Goal: Information Seeking & Learning: Learn about a topic

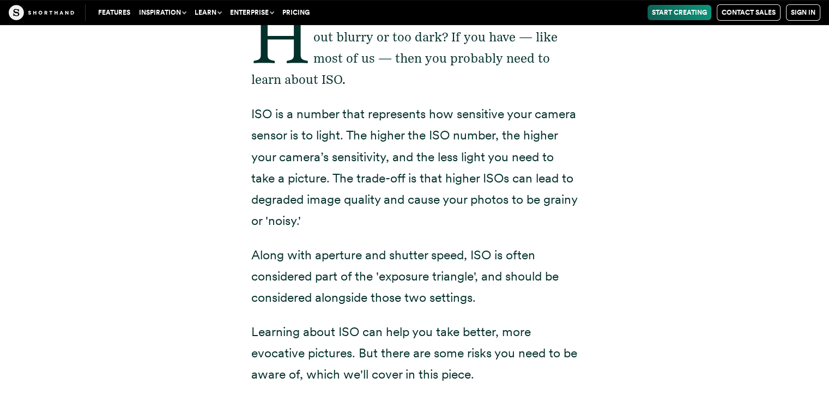
scroll to position [262, 0]
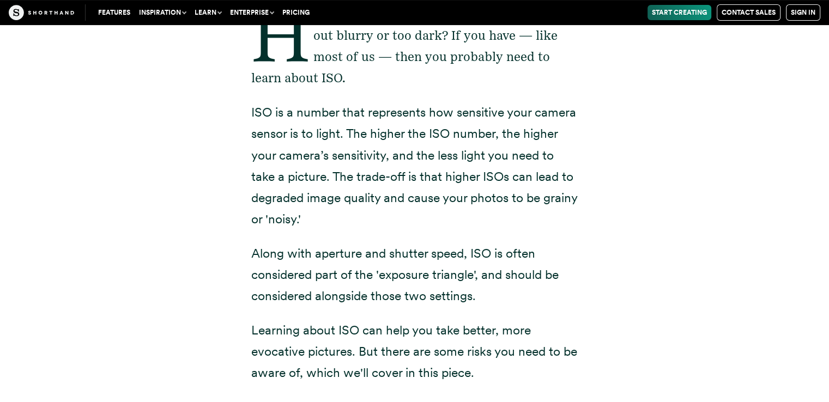
drag, startPoint x: 256, startPoint y: 109, endPoint x: 348, endPoint y: 216, distance: 141.9
click at [348, 216] on p "ISO is a number that represents how sensitive your camera sensor is to light. T…" at bounding box center [414, 166] width 327 height 128
click at [351, 224] on p "ISO is a number that represents how sensitive your camera sensor is to light. T…" at bounding box center [414, 166] width 327 height 128
drag, startPoint x: 351, startPoint y: 224, endPoint x: 258, endPoint y: 122, distance: 138.2
click at [258, 122] on p "ISO is a number that represents how sensitive your camera sensor is to light. T…" at bounding box center [414, 166] width 327 height 128
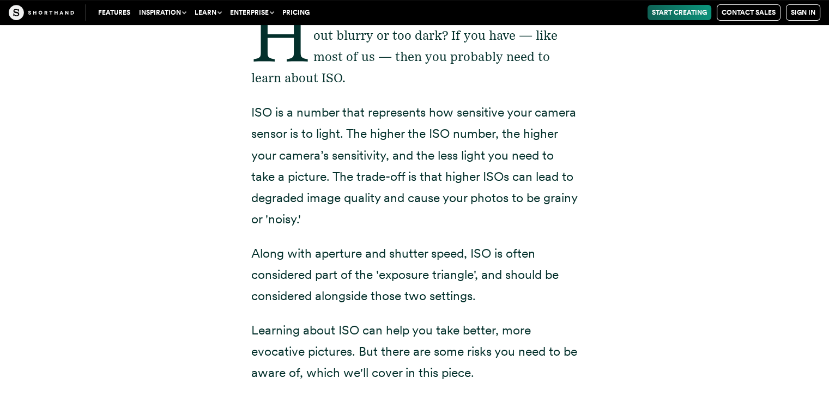
drag, startPoint x: 248, startPoint y: 113, endPoint x: 361, endPoint y: 218, distance: 154.3
click at [361, 218] on div "Have you ever taken a picture and it's turned out blurry or too dark? If you ha…" at bounding box center [415, 334] width 371 height 739
click at [361, 218] on p "ISO is a number that represents how sensitive your camera sensor is to light. T…" at bounding box center [414, 166] width 327 height 128
drag, startPoint x: 354, startPoint y: 220, endPoint x: 248, endPoint y: 107, distance: 155.4
click at [248, 107] on div "Have you ever taken a picture and it's turned out blurry or too dark? If you ha…" at bounding box center [415, 334] width 371 height 739
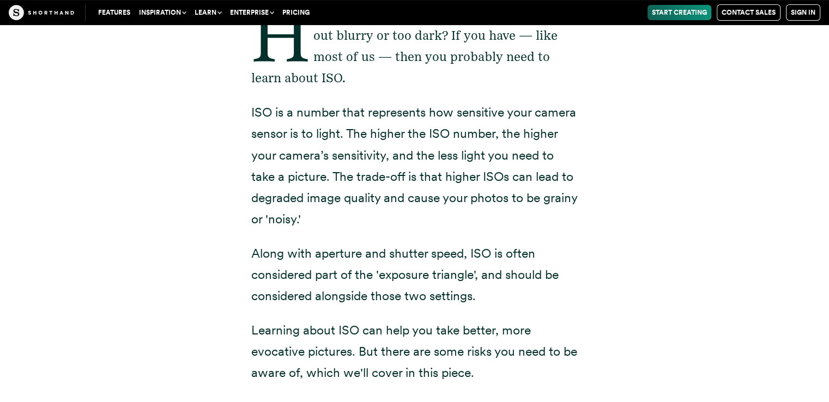
click at [248, 107] on div "Have you ever taken a picture and it's turned out blurry or too dark? If you ha…" at bounding box center [415, 334] width 371 height 739
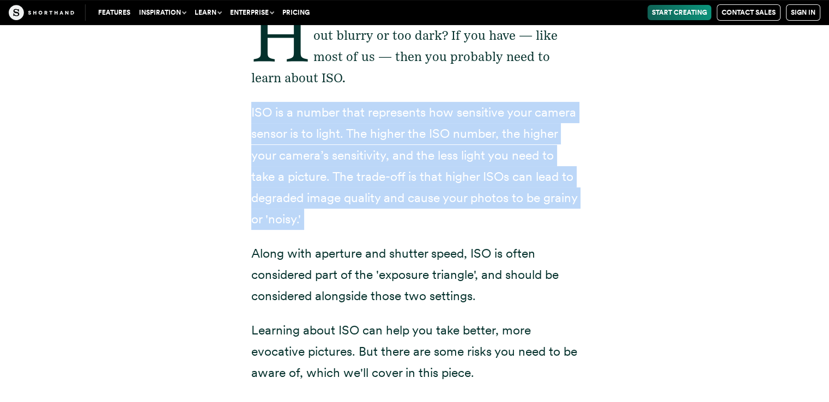
drag, startPoint x: 247, startPoint y: 107, endPoint x: 442, endPoint y: 228, distance: 229.4
click at [442, 228] on div "Have you ever taken a picture and it's turned out blurry or too dark? If you ha…" at bounding box center [415, 334] width 371 height 739
click at [440, 229] on p "ISO is a number that represents how sensitive your camera sensor is to light. T…" at bounding box center [414, 166] width 327 height 128
drag, startPoint x: 436, startPoint y: 227, endPoint x: 249, endPoint y: 104, distance: 224.4
click at [249, 104] on div "Have you ever taken a picture and it's turned out blurry or too dark? If you ha…" at bounding box center [415, 334] width 371 height 739
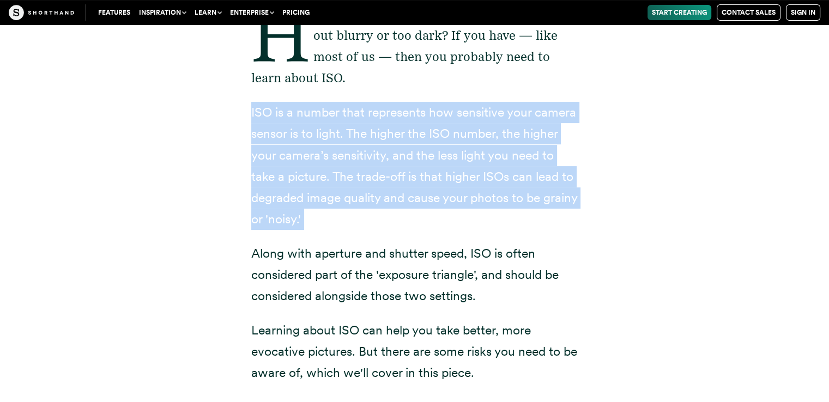
click at [249, 104] on div "Have you ever taken a picture and it's turned out blurry or too dark? If you ha…" at bounding box center [415, 334] width 371 height 739
drag, startPoint x: 249, startPoint y: 104, endPoint x: 379, endPoint y: 224, distance: 177.1
click at [379, 224] on div "Have you ever taken a picture and it's turned out blurry or too dark? If you ha…" at bounding box center [415, 334] width 371 height 739
click at [379, 224] on p "ISO is a number that represents how sensitive your camera sensor is to light. T…" at bounding box center [414, 166] width 327 height 128
drag, startPoint x: 379, startPoint y: 224, endPoint x: 238, endPoint y: 111, distance: 180.4
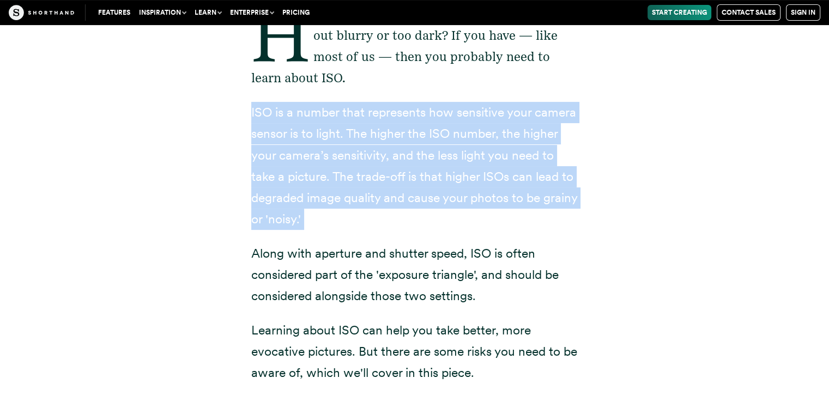
click at [238, 111] on div "Have you ever taken a picture and it's turned out blurry or too dark? If you ha…" at bounding box center [415, 334] width 371 height 739
click at [244, 114] on div "Have you ever taken a picture and it's turned out blurry or too dark? If you ha…" at bounding box center [415, 334] width 371 height 739
drag, startPoint x: 244, startPoint y: 114, endPoint x: 357, endPoint y: 213, distance: 149.9
click at [357, 213] on div "Have you ever taken a picture and it's turned out blurry or too dark? If you ha…" at bounding box center [415, 334] width 371 height 739
click at [357, 213] on p "ISO is a number that represents how sensitive your camera sensor is to light. T…" at bounding box center [414, 166] width 327 height 128
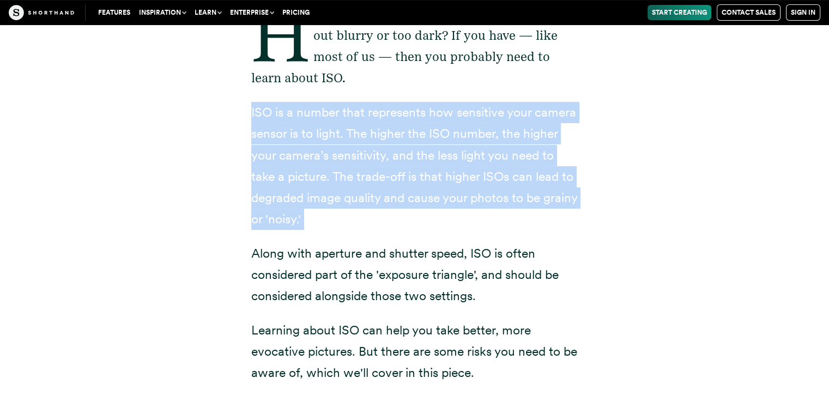
drag, startPoint x: 357, startPoint y: 213, endPoint x: 256, endPoint y: 105, distance: 147.4
click at [256, 105] on p "ISO is a number that represents how sensitive your camera sensor is to light. T…" at bounding box center [414, 166] width 327 height 128
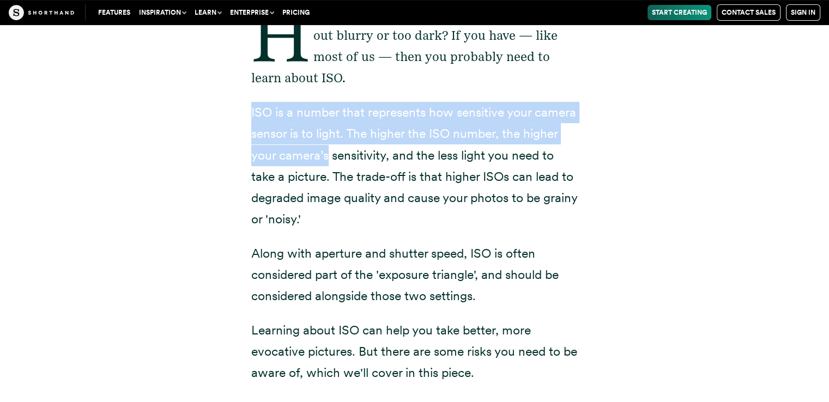
drag, startPoint x: 256, startPoint y: 105, endPoint x: 310, endPoint y: 148, distance: 69.1
click at [310, 148] on p "ISO is a number that represents how sensitive your camera sensor is to light. T…" at bounding box center [414, 166] width 327 height 128
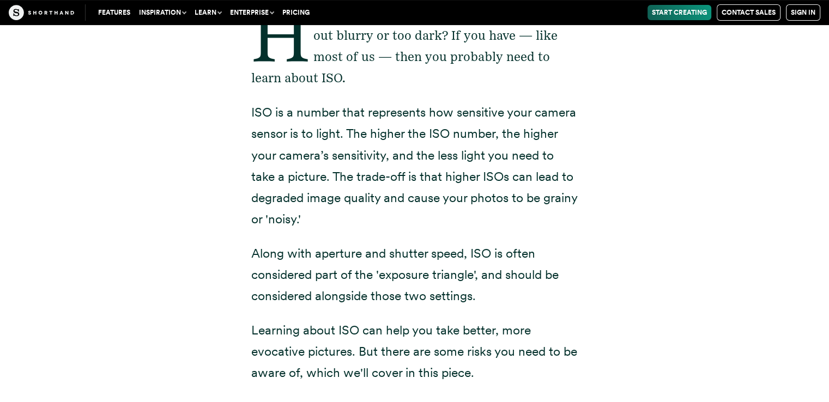
click at [369, 158] on p "ISO is a number that represents how sensitive your camera sensor is to light. T…" at bounding box center [414, 166] width 327 height 128
click at [255, 111] on p "ISO is a number that represents how sensitive your camera sensor is to light. T…" at bounding box center [414, 166] width 327 height 128
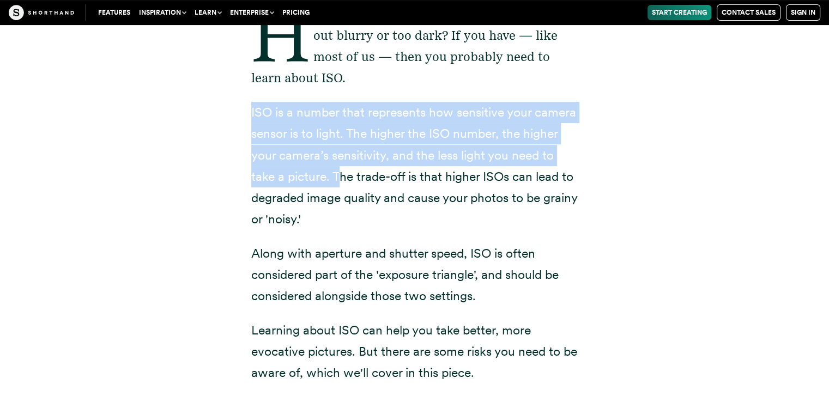
drag, startPoint x: 251, startPoint y: 111, endPoint x: 339, endPoint y: 176, distance: 108.4
click at [338, 176] on p "ISO is a number that represents how sensitive your camera sensor is to light. T…" at bounding box center [414, 166] width 327 height 128
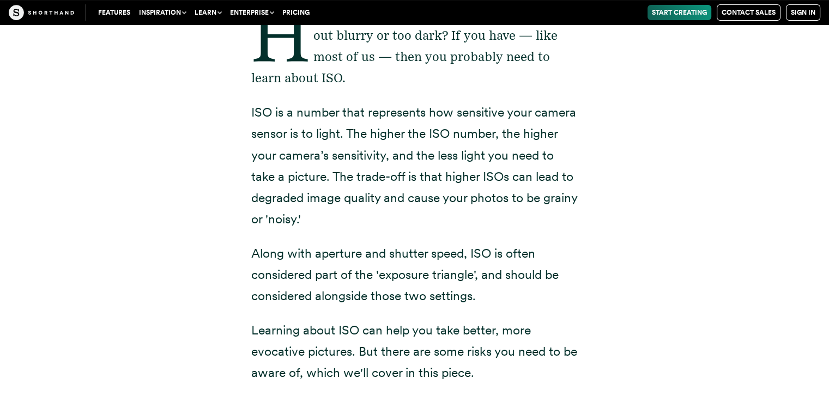
click at [390, 213] on p "ISO is a number that represents how sensitive your camera sensor is to light. T…" at bounding box center [414, 166] width 327 height 128
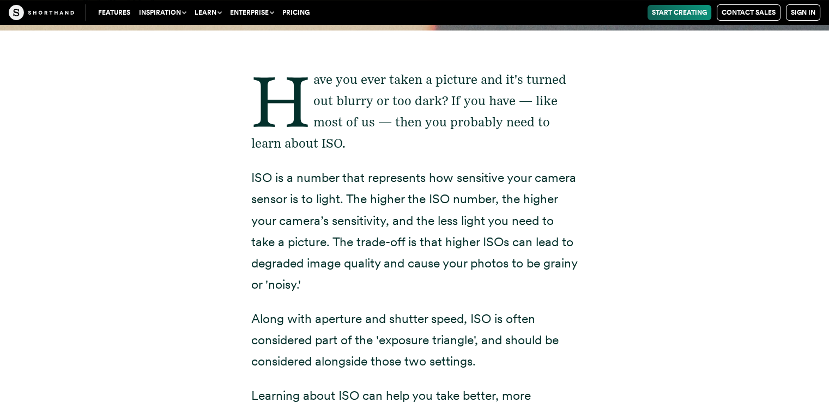
scroll to position [196, 0]
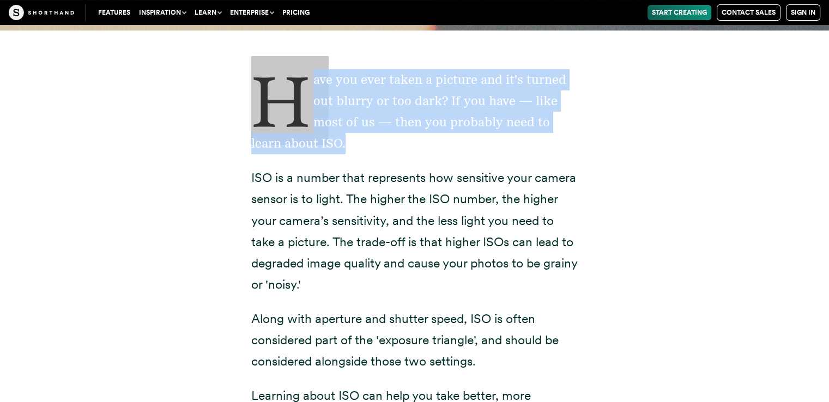
drag, startPoint x: 277, startPoint y: 87, endPoint x: 376, endPoint y: 146, distance: 115.1
click at [376, 146] on p "Have you ever taken a picture and it's turned out blurry or too dark? If you ha…" at bounding box center [414, 111] width 327 height 85
drag, startPoint x: 376, startPoint y: 146, endPoint x: 288, endPoint y: 105, distance: 97.3
click at [288, 105] on p "Have you ever taken a picture and it's turned out blurry or too dark? If you ha…" at bounding box center [414, 111] width 327 height 85
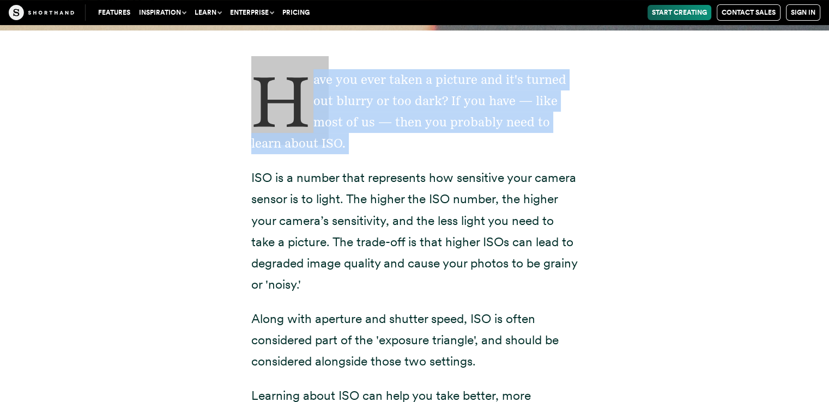
click at [406, 150] on p "Have you ever taken a picture and it's turned out blurry or too dark? If you ha…" at bounding box center [414, 111] width 327 height 85
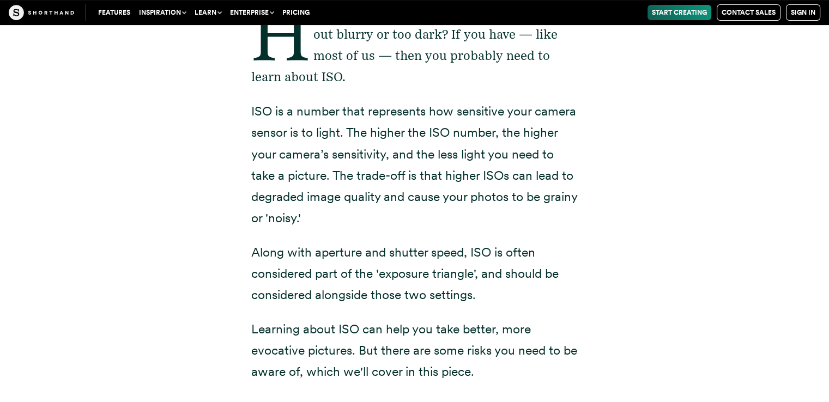
scroll to position [251, 0]
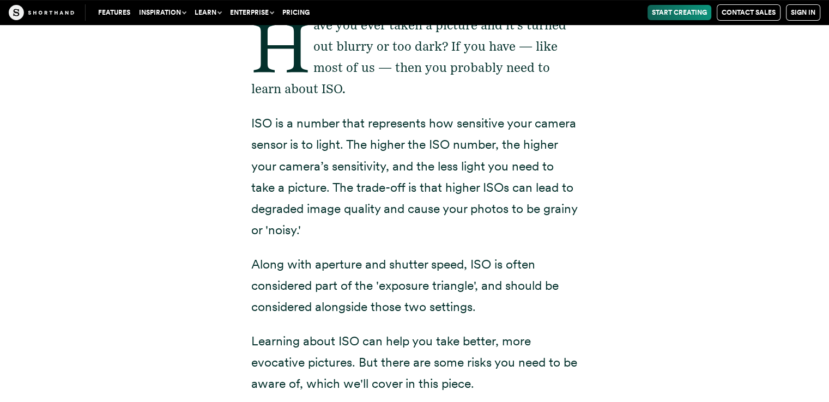
drag, startPoint x: 246, startPoint y: 122, endPoint x: 349, endPoint y: 234, distance: 152.8
click at [349, 234] on div "Have you ever taken a picture and it's turned out blurry or too dark? If you ha…" at bounding box center [415, 344] width 371 height 739
click at [349, 234] on p "ISO is a number that represents how sensitive your camera sensor is to light. T…" at bounding box center [414, 177] width 327 height 128
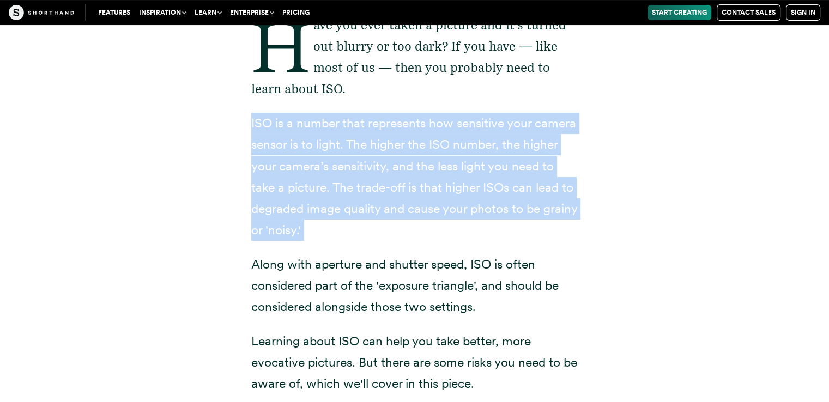
drag, startPoint x: 349, startPoint y: 234, endPoint x: 252, endPoint y: 127, distance: 145.2
click at [252, 127] on p "ISO is a number that represents how sensitive your camera sensor is to light. T…" at bounding box center [414, 177] width 327 height 128
drag, startPoint x: 252, startPoint y: 127, endPoint x: 374, endPoint y: 230, distance: 159.7
click at [374, 230] on p "ISO is a number that represents how sensitive your camera sensor is to light. T…" at bounding box center [414, 177] width 327 height 128
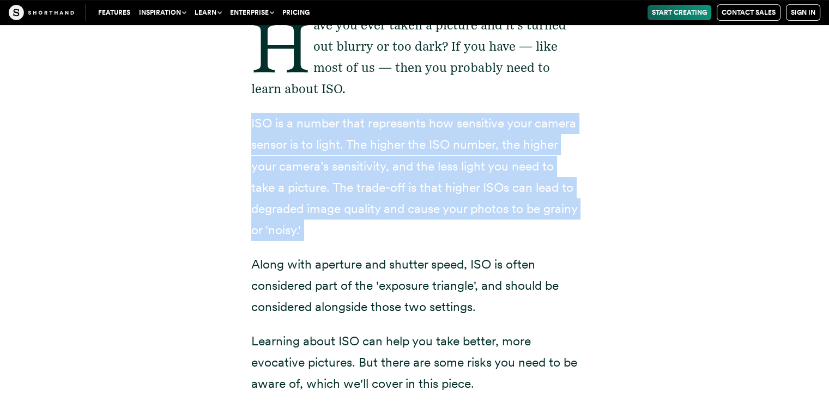
click at [374, 230] on p "ISO is a number that represents how sensitive your camera sensor is to light. T…" at bounding box center [414, 177] width 327 height 128
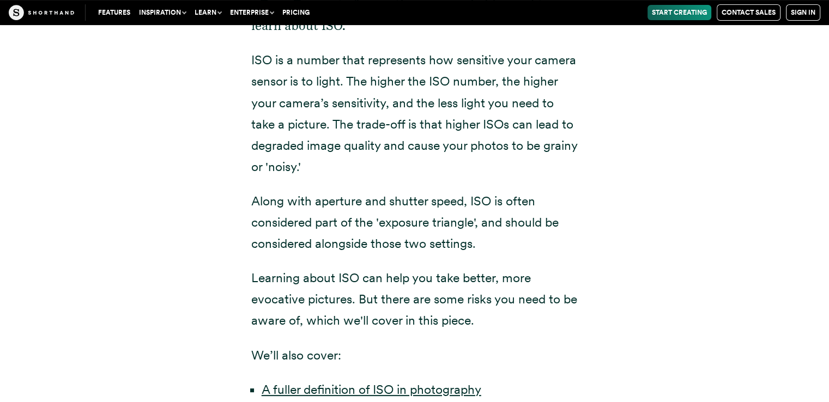
scroll to position [316, 0]
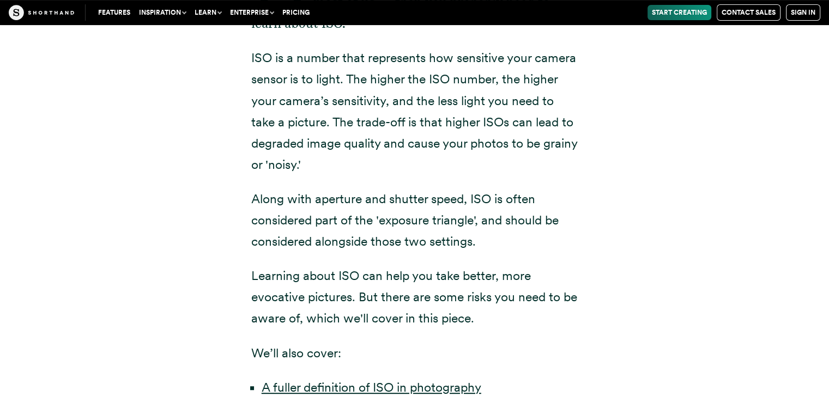
drag, startPoint x: 247, startPoint y: 56, endPoint x: 359, endPoint y: 166, distance: 156.9
click at [359, 166] on div "Have you ever taken a picture and it's turned out blurry or too dark? If you ha…" at bounding box center [415, 279] width 371 height 739
copy p "ISO is a number that represents how sensitive your camera sensor is to light. T…"
drag, startPoint x: 312, startPoint y: 103, endPoint x: 169, endPoint y: 27, distance: 161.7
click at [311, 103] on p "ISO is a number that represents how sensitive your camera sensor is to light. T…" at bounding box center [414, 111] width 327 height 128
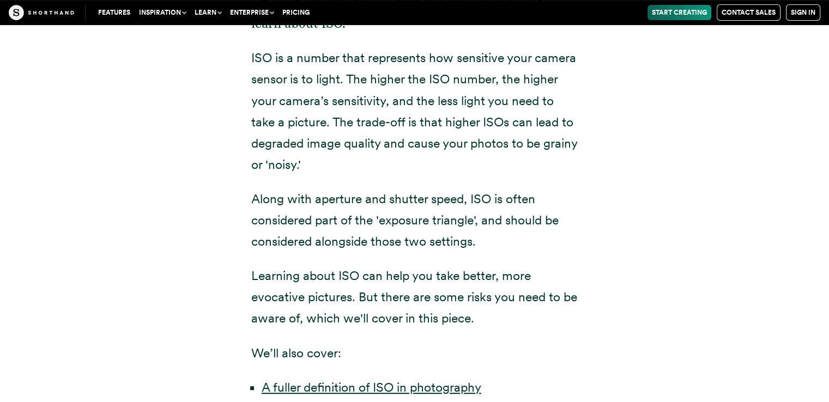
click at [297, 123] on p "ISO is a number that represents how sensitive your camera sensor is to light. T…" at bounding box center [414, 111] width 327 height 128
